Goal: Find specific page/section: Find specific page/section

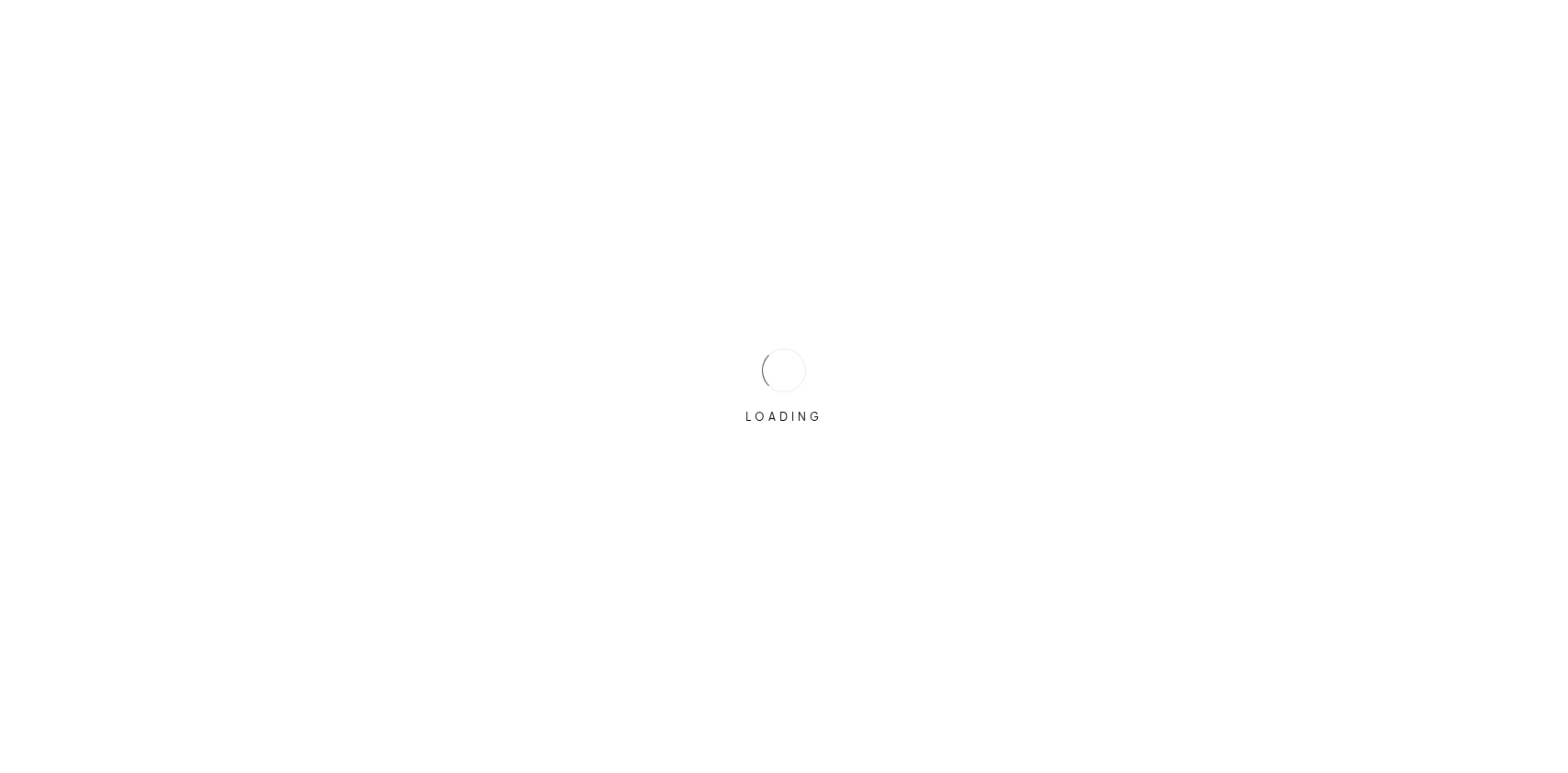
click at [794, 359] on div at bounding box center [784, 371] width 61 height 61
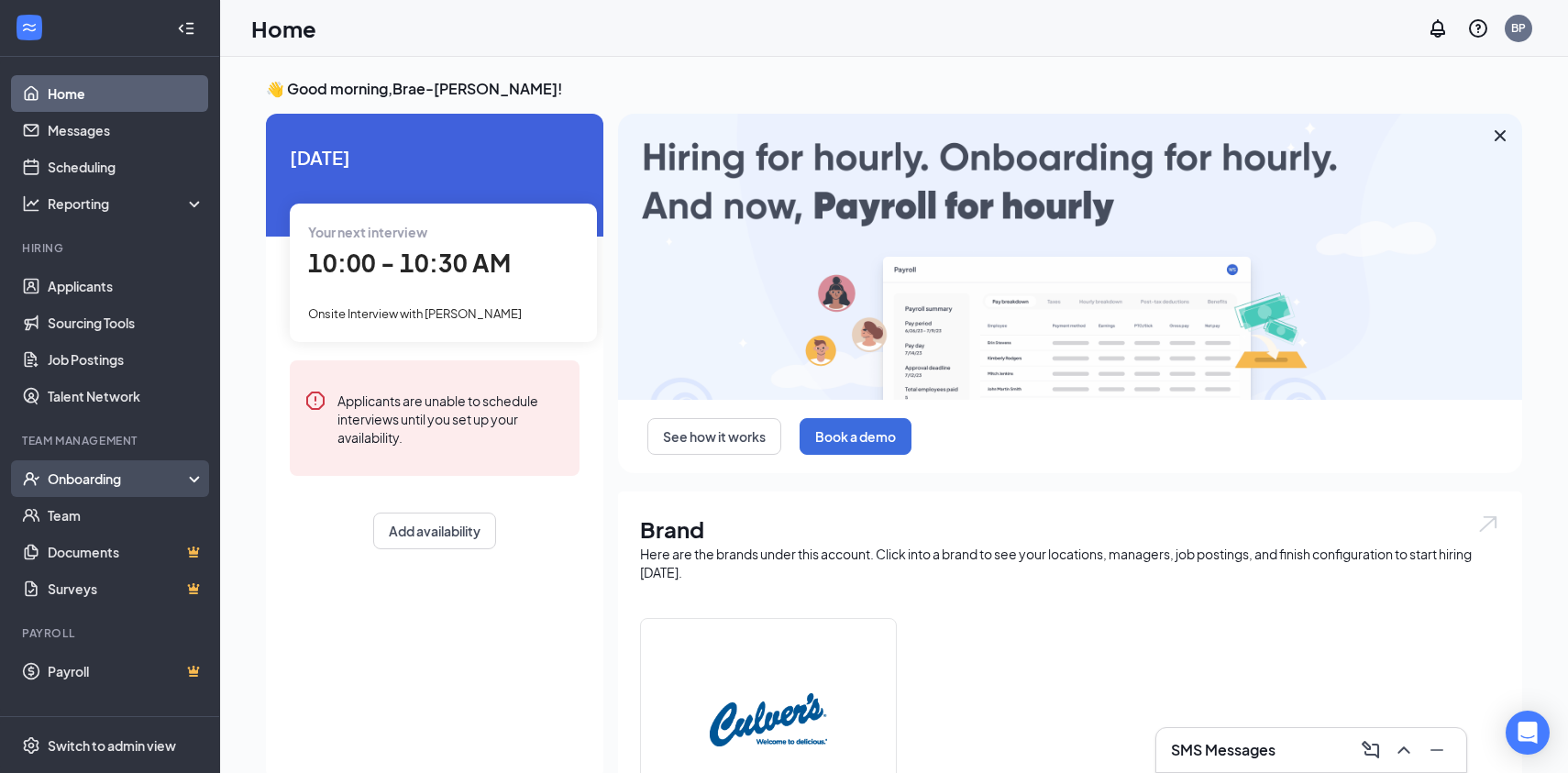
click at [133, 473] on div "Onboarding" at bounding box center [118, 478] width 142 height 18
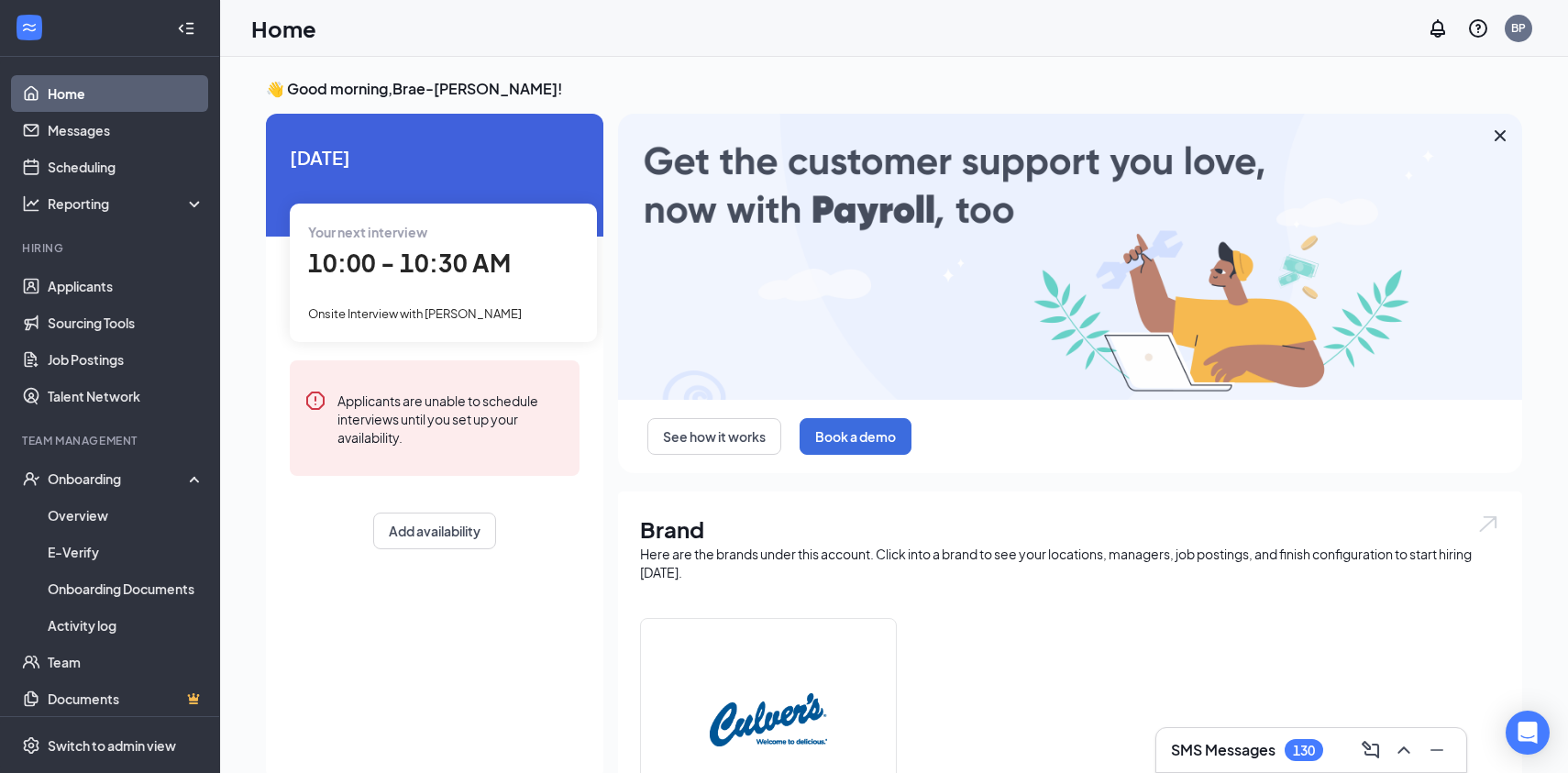
click at [1296, 730] on div "SMS Messages 130" at bounding box center [1311, 750] width 310 height 44
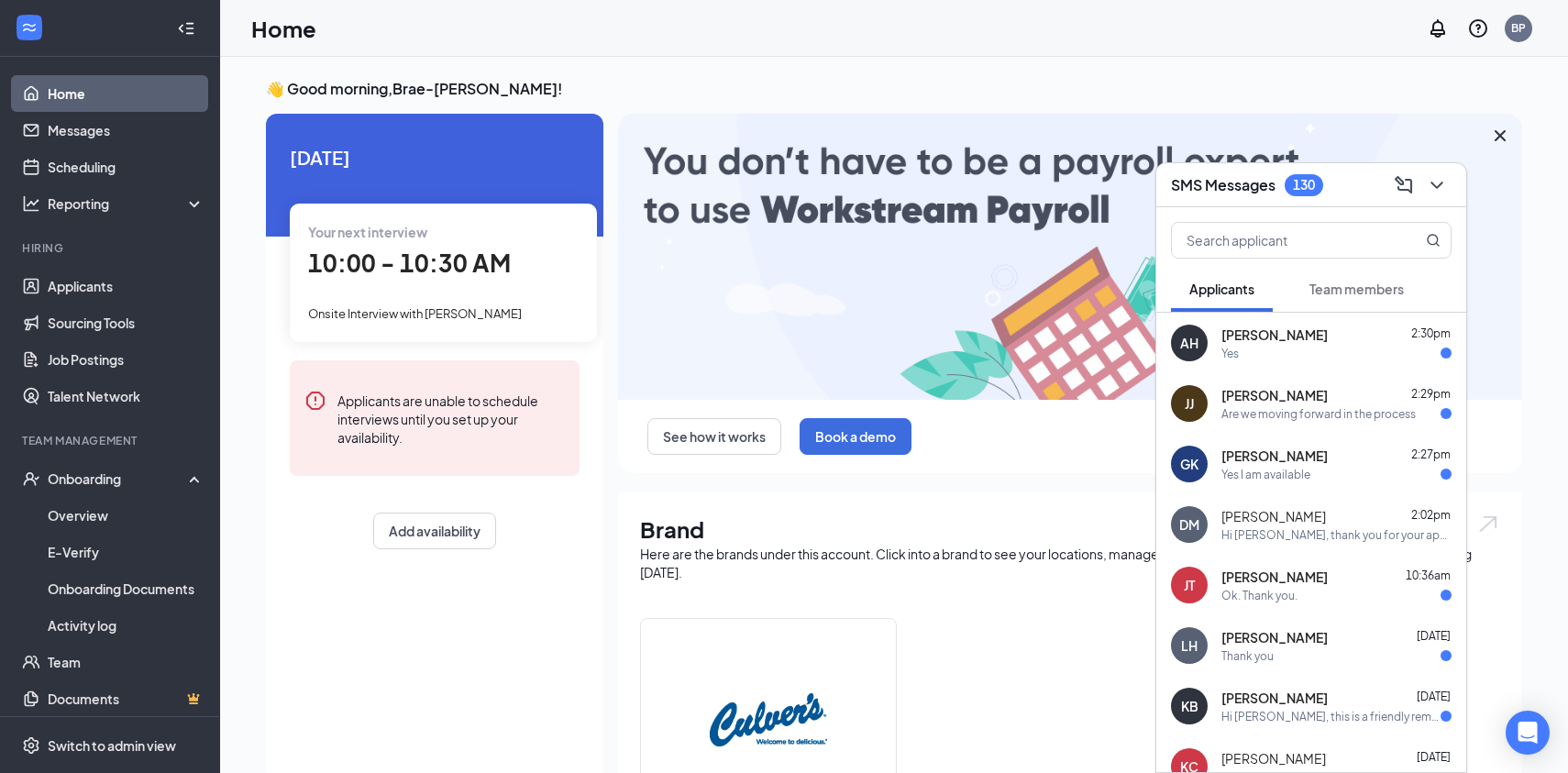
click at [1348, 277] on button "Team members" at bounding box center [1357, 289] width 131 height 46
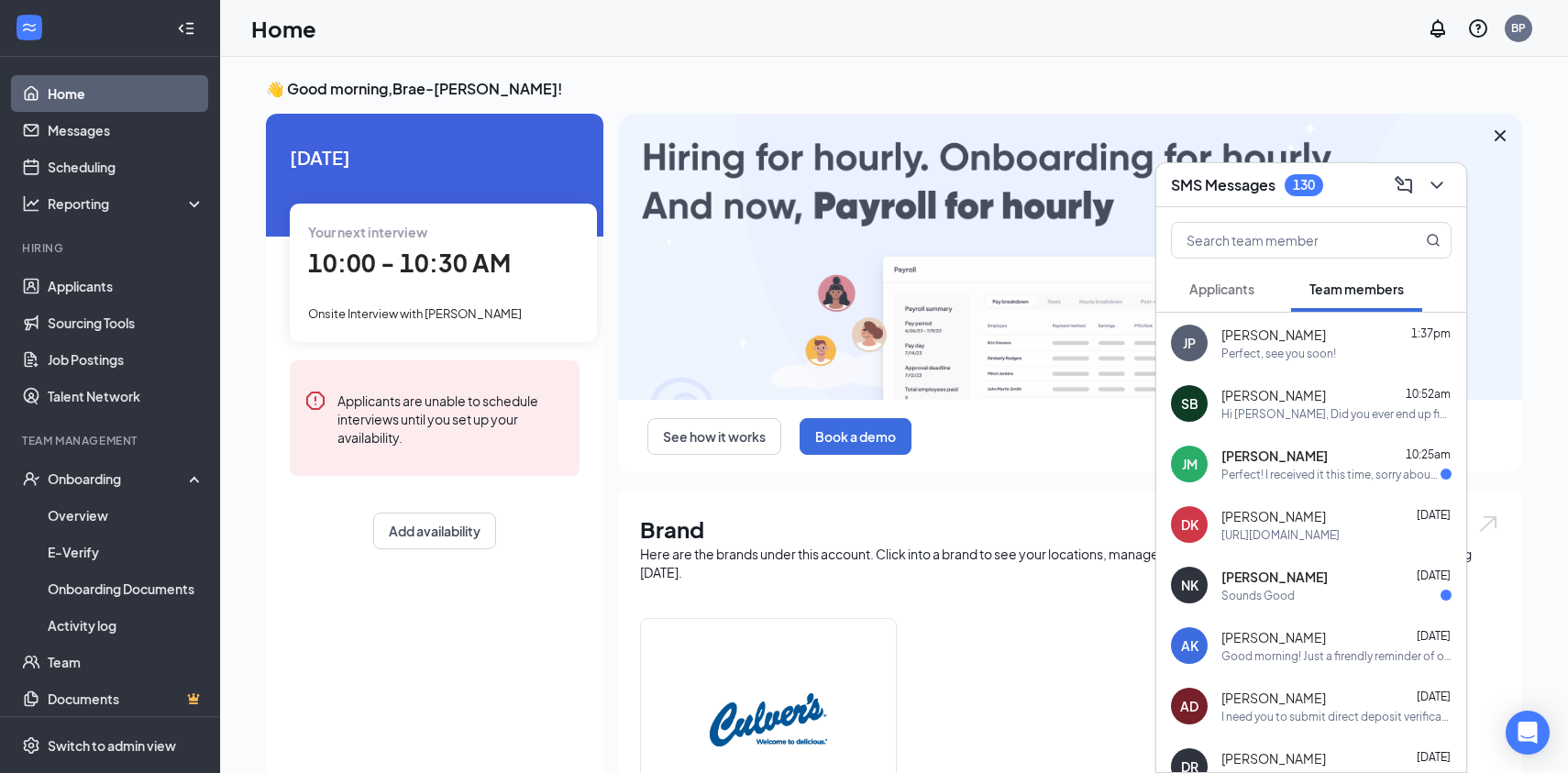
click at [1208, 179] on h3 "SMS Messages" at bounding box center [1223, 184] width 105 height 20
